Goal: Transaction & Acquisition: Purchase product/service

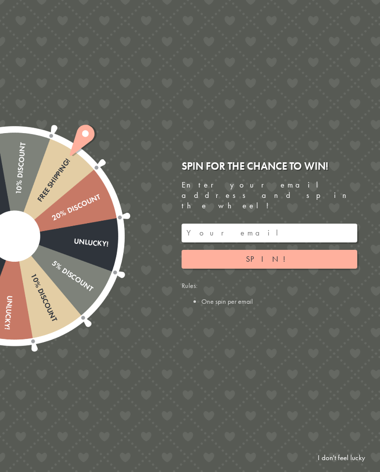
scroll to position [565, 0]
click at [194, 234] on input "email" at bounding box center [269, 232] width 176 height 19
click at [273, 260] on span "Spin!" at bounding box center [269, 259] width 47 height 10
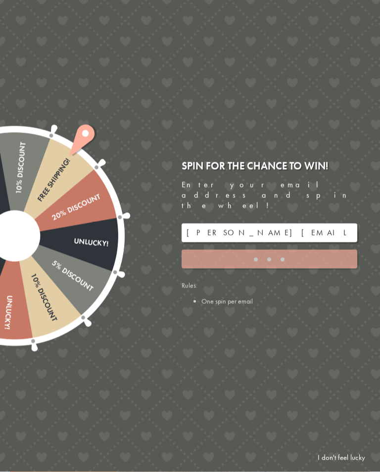
scroll to position [565, 0]
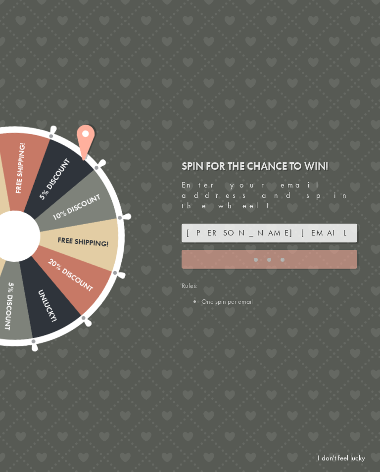
type input "GHM9BH6T"
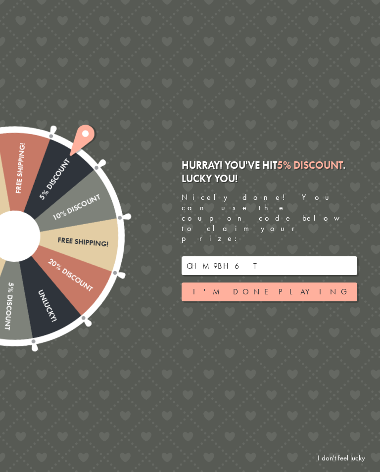
click at [276, 292] on button "I'm done playing" at bounding box center [269, 291] width 176 height 19
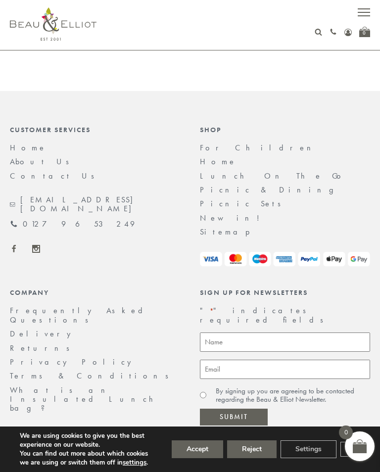
scroll to position [2516, 0]
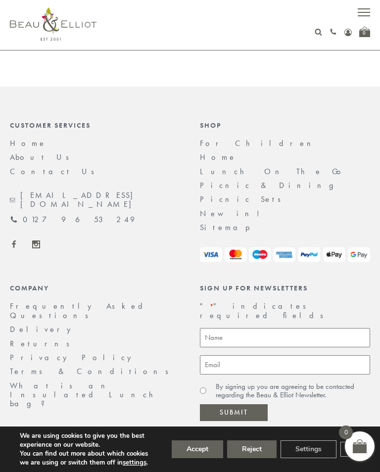
click at [204, 157] on link "Home" at bounding box center [218, 157] width 37 height 10
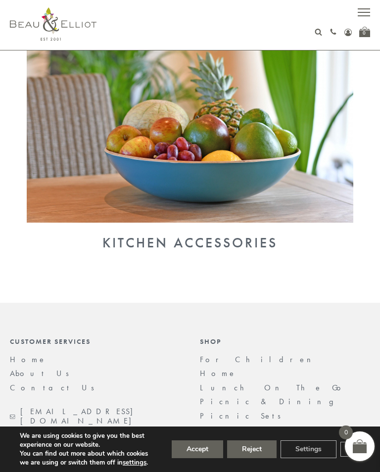
scroll to position [782, 0]
click at [236, 237] on div "Kitchen Accessories" at bounding box center [190, 242] width 360 height 16
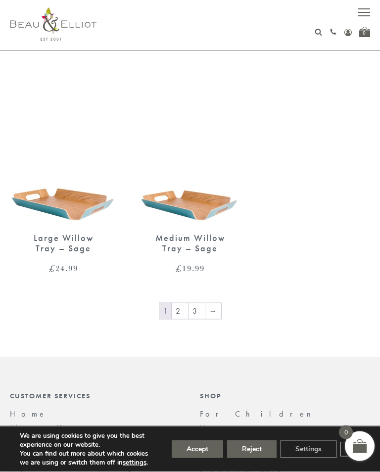
scroll to position [1753, 0]
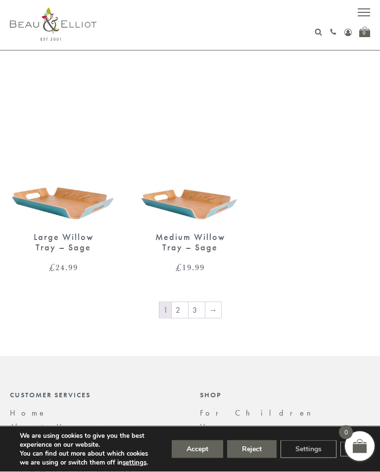
click at [183, 303] on link "2" at bounding box center [180, 310] width 16 height 16
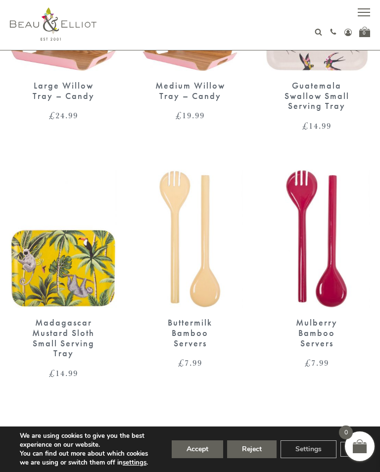
scroll to position [715, 0]
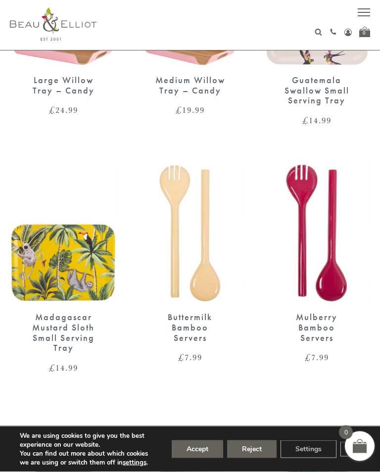
click at [328, 363] on div "Mulberry Bamboo Servers £ 7.99" at bounding box center [316, 268] width 127 height 208
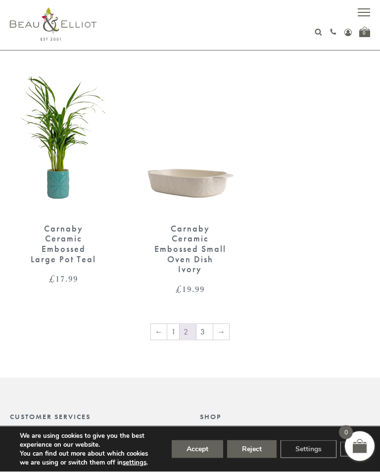
scroll to position [1793, 0]
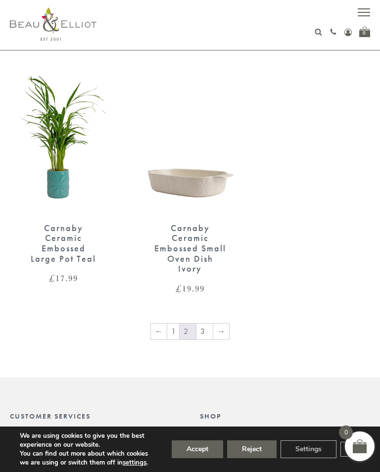
click at [213, 323] on link "→" at bounding box center [221, 331] width 16 height 16
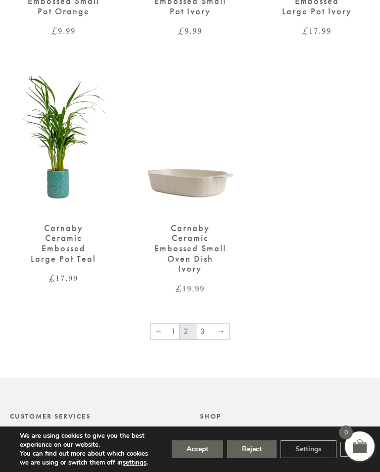
scroll to position [1808, 0]
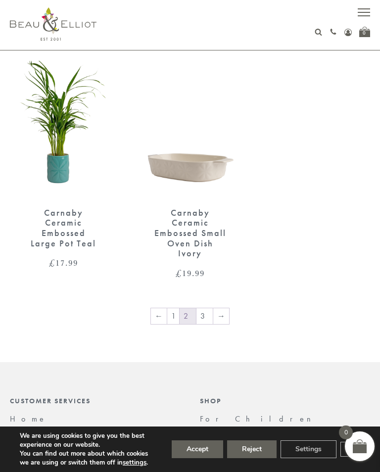
click at [165, 308] on link "←" at bounding box center [159, 316] width 16 height 16
click at [167, 308] on link "←" at bounding box center [159, 316] width 16 height 16
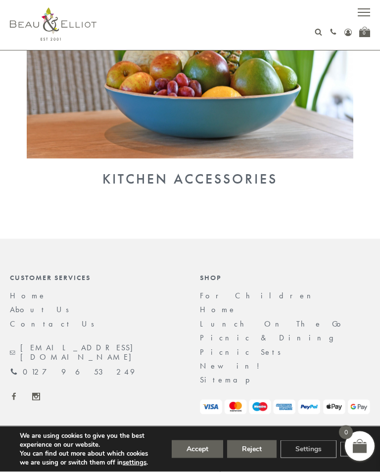
scroll to position [844, 0]
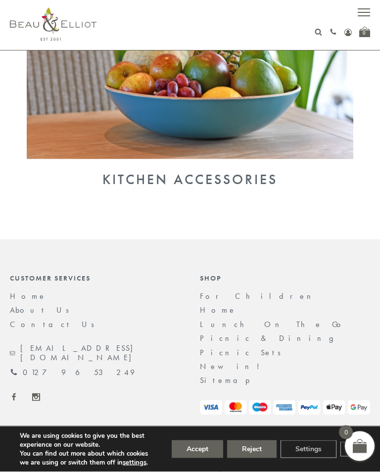
click at [208, 309] on link "Home" at bounding box center [218, 310] width 37 height 10
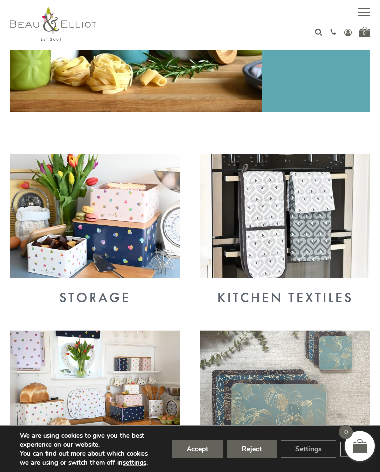
scroll to position [261, 0]
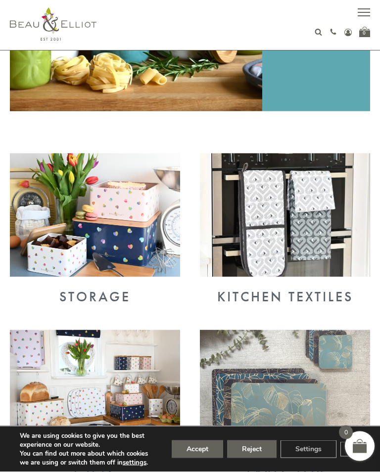
click at [103, 293] on div "Storage" at bounding box center [95, 297] width 170 height 16
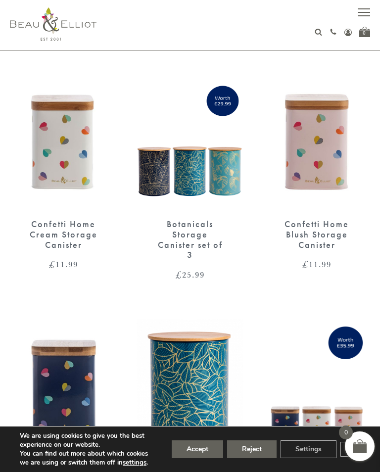
scroll to position [1042, 0]
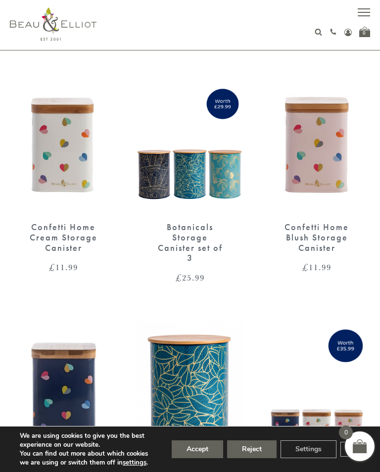
click at [58, 159] on img at bounding box center [63, 144] width 107 height 138
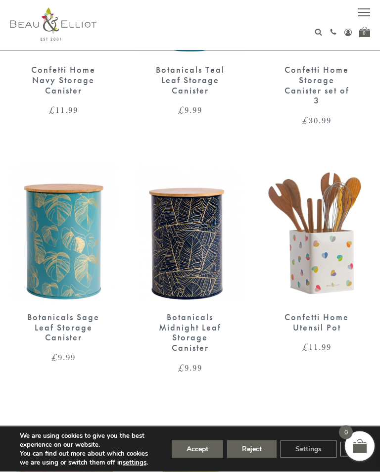
scroll to position [1448, 0]
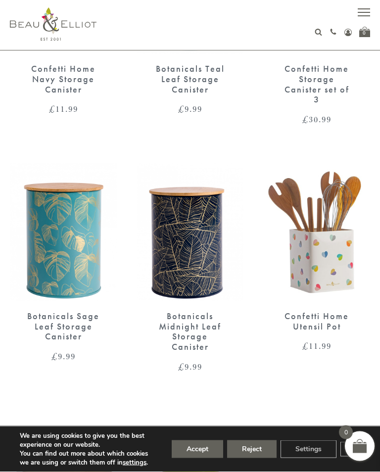
click at [318, 275] on img at bounding box center [316, 232] width 107 height 138
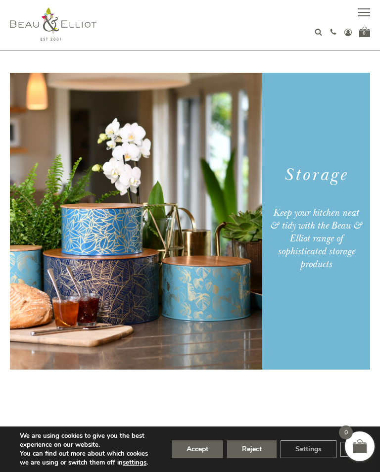
scroll to position [0, 0]
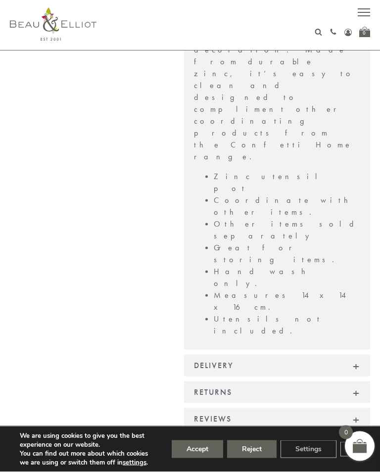
scroll to position [393, 0]
click at [363, 406] on div "Reviews" at bounding box center [277, 417] width 186 height 22
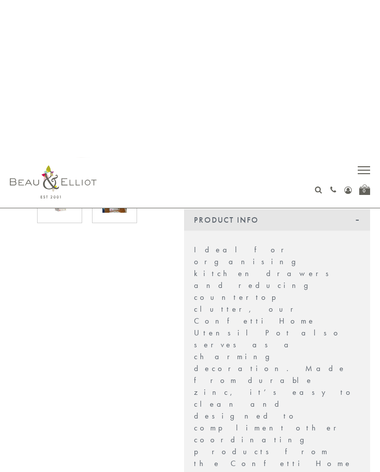
scroll to position [0, 0]
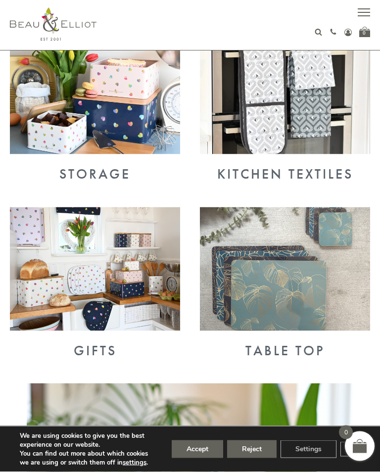
scroll to position [383, 0]
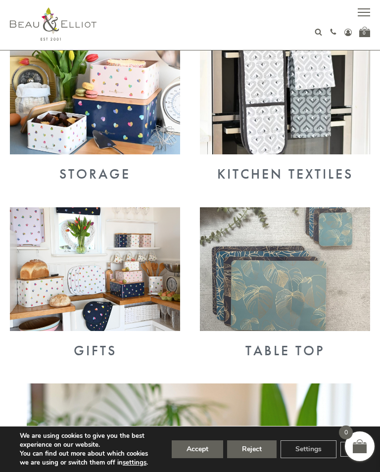
click at [102, 350] on div "Gifts" at bounding box center [95, 351] width 170 height 16
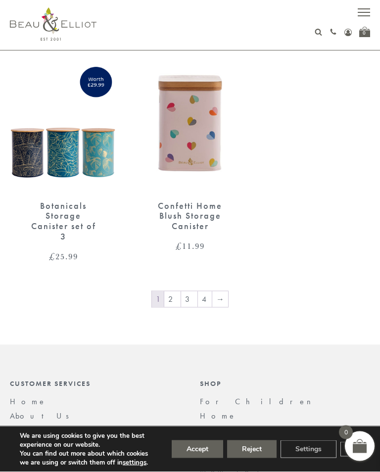
scroll to position [1776, 0]
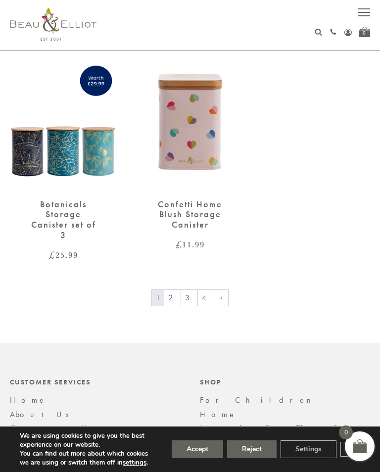
click at [174, 296] on link "2" at bounding box center [172, 298] width 16 height 16
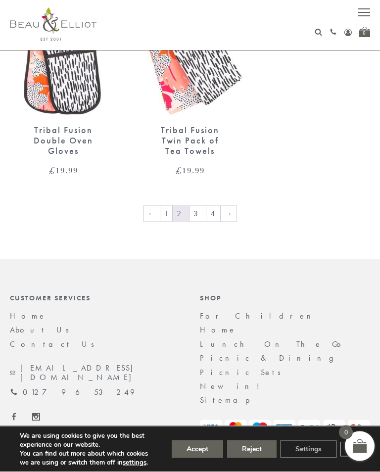
scroll to position [1871, 0]
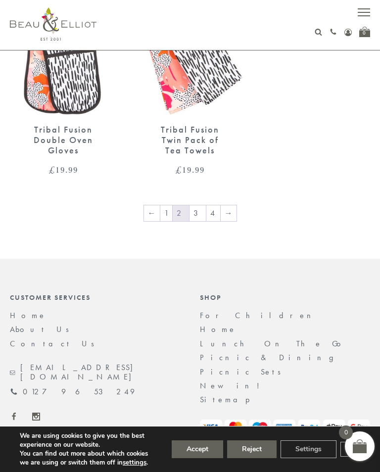
click at [198, 205] on link "3" at bounding box center [197, 213] width 16 height 16
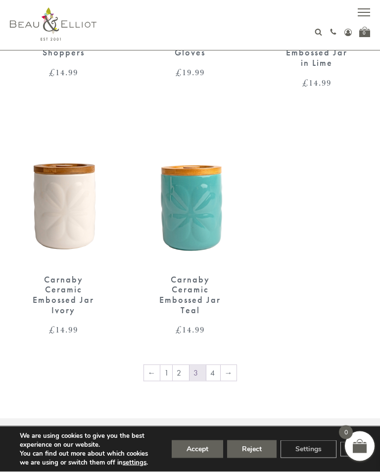
scroll to position [1734, 0]
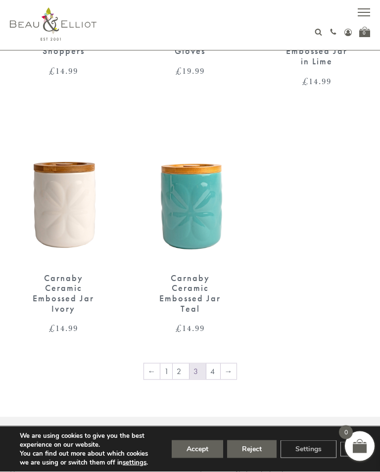
click at [214, 367] on link "4" at bounding box center [213, 371] width 14 height 16
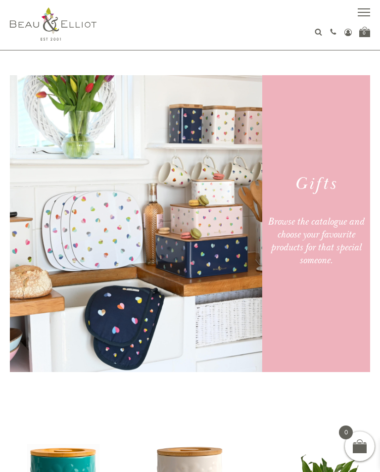
click at [368, 14] on button "button" at bounding box center [363, 13] width 12 height 12
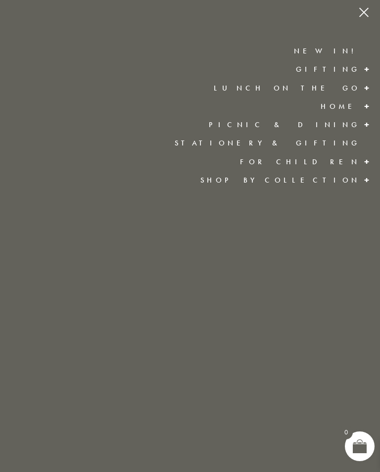
click at [346, 55] on link "New in!" at bounding box center [327, 51] width 66 height 10
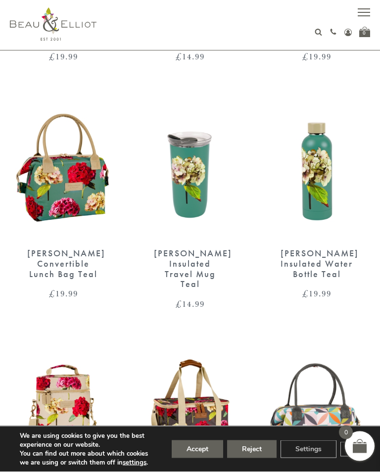
scroll to position [564, 0]
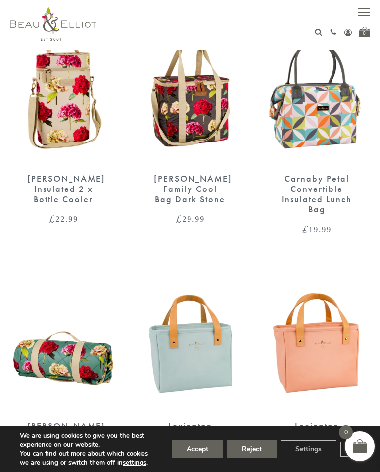
scroll to position [870, 0]
